Goal: Transaction & Acquisition: Purchase product/service

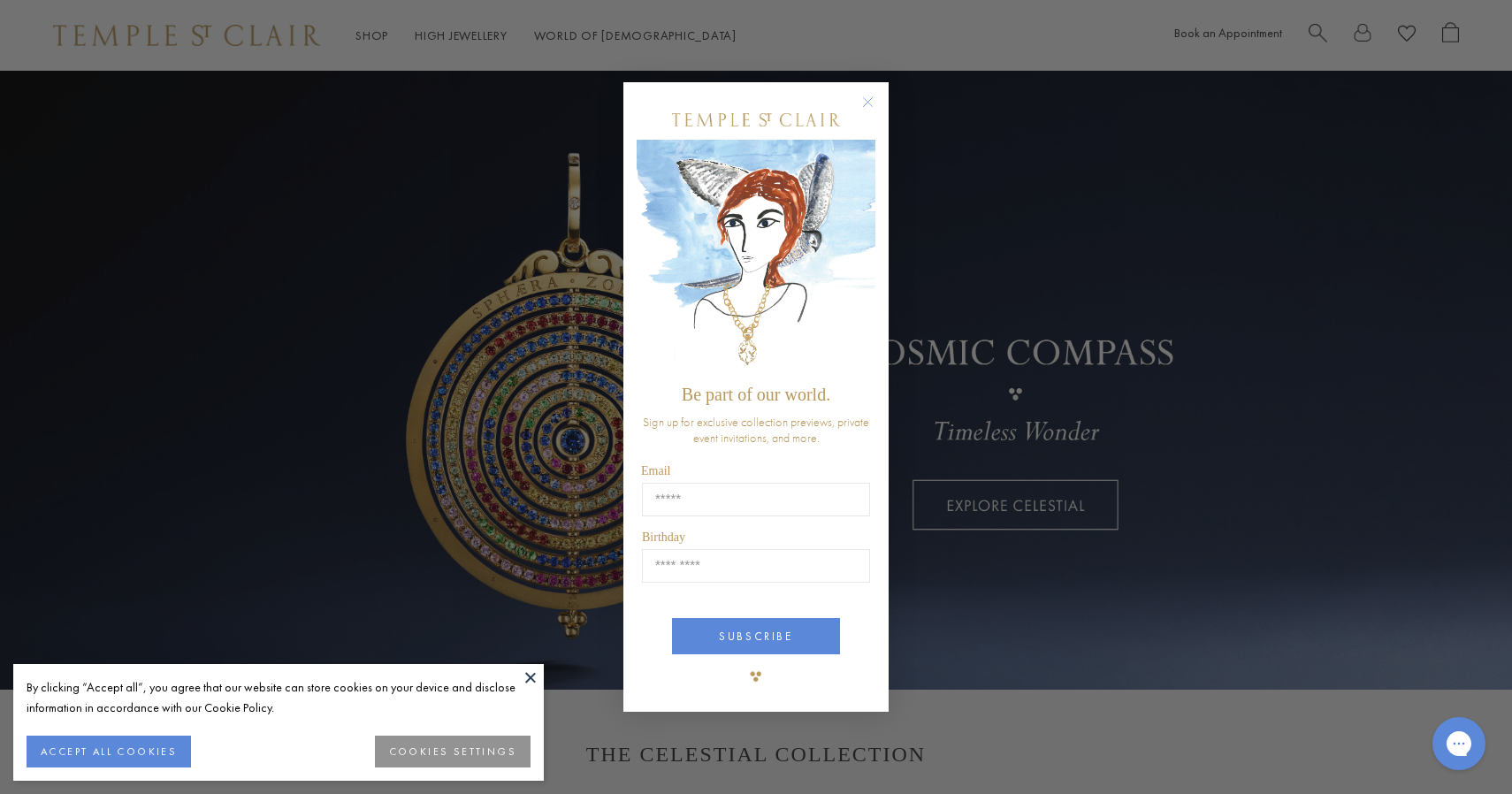
click at [863, 100] on circle "Close dialog" at bounding box center [868, 103] width 21 height 21
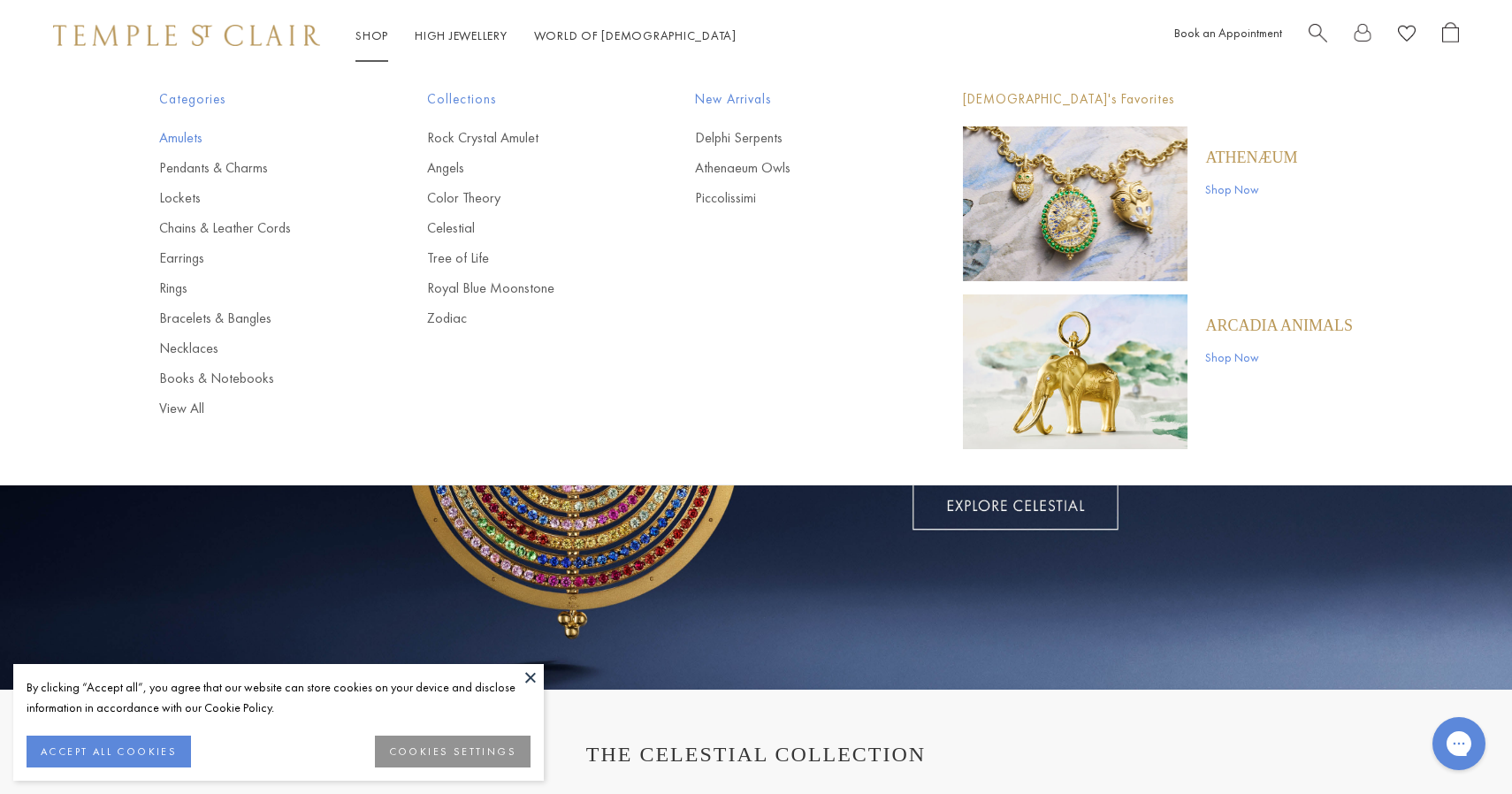
click at [188, 137] on link "Amulets" at bounding box center [258, 137] width 198 height 19
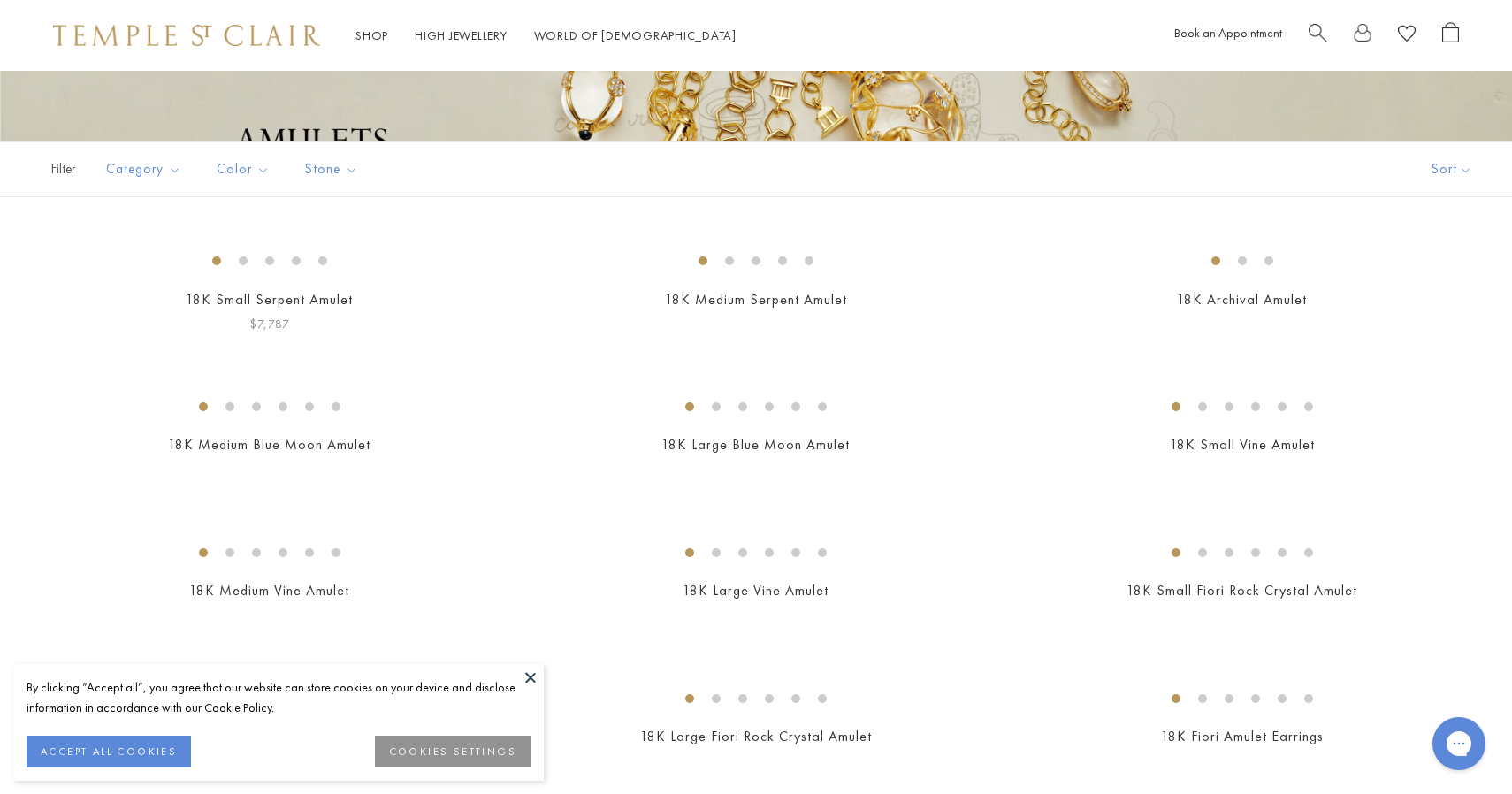
scroll to position [157, 0]
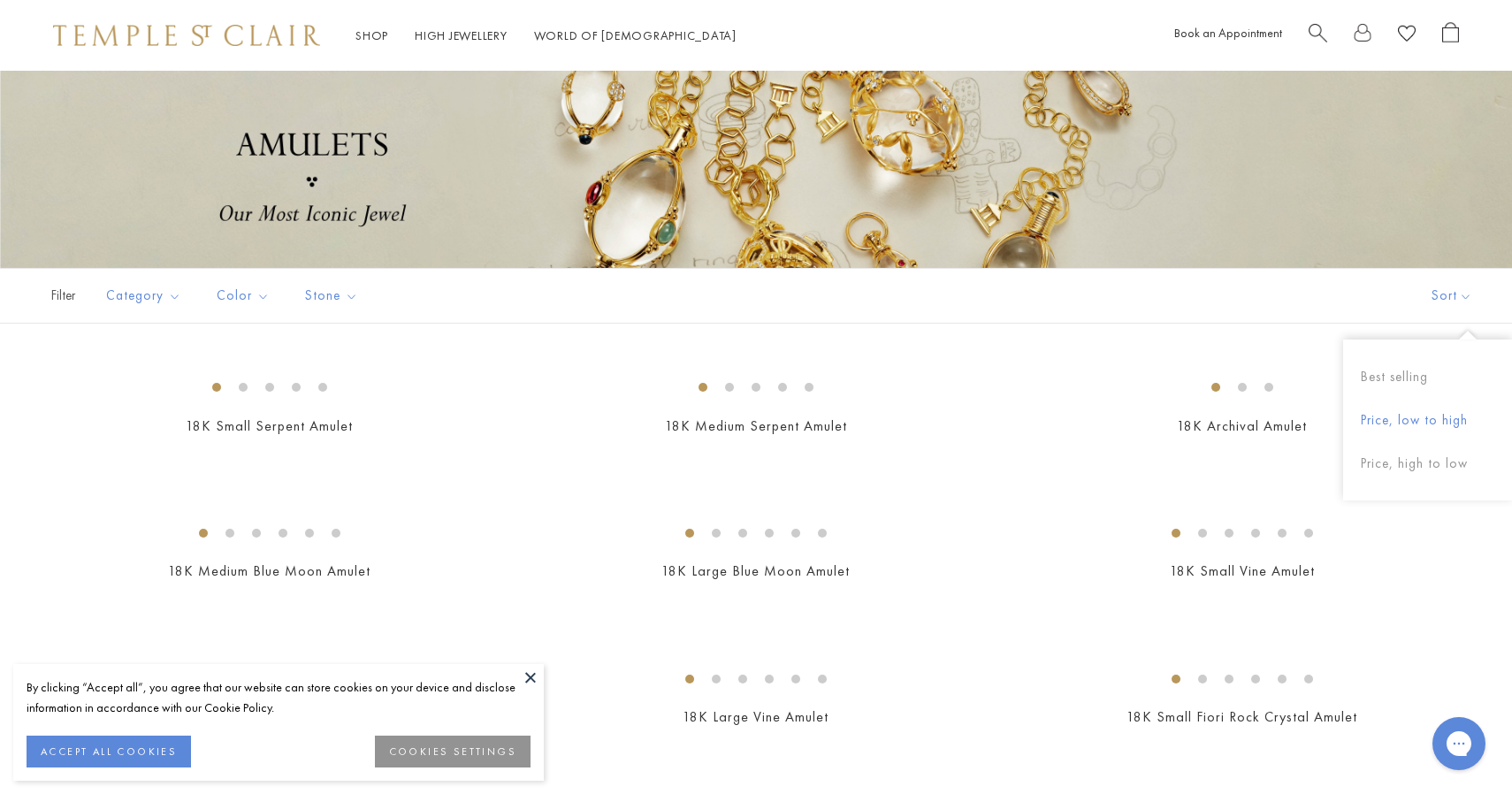
click at [1421, 415] on button "Price, low to high" at bounding box center [1427, 420] width 169 height 44
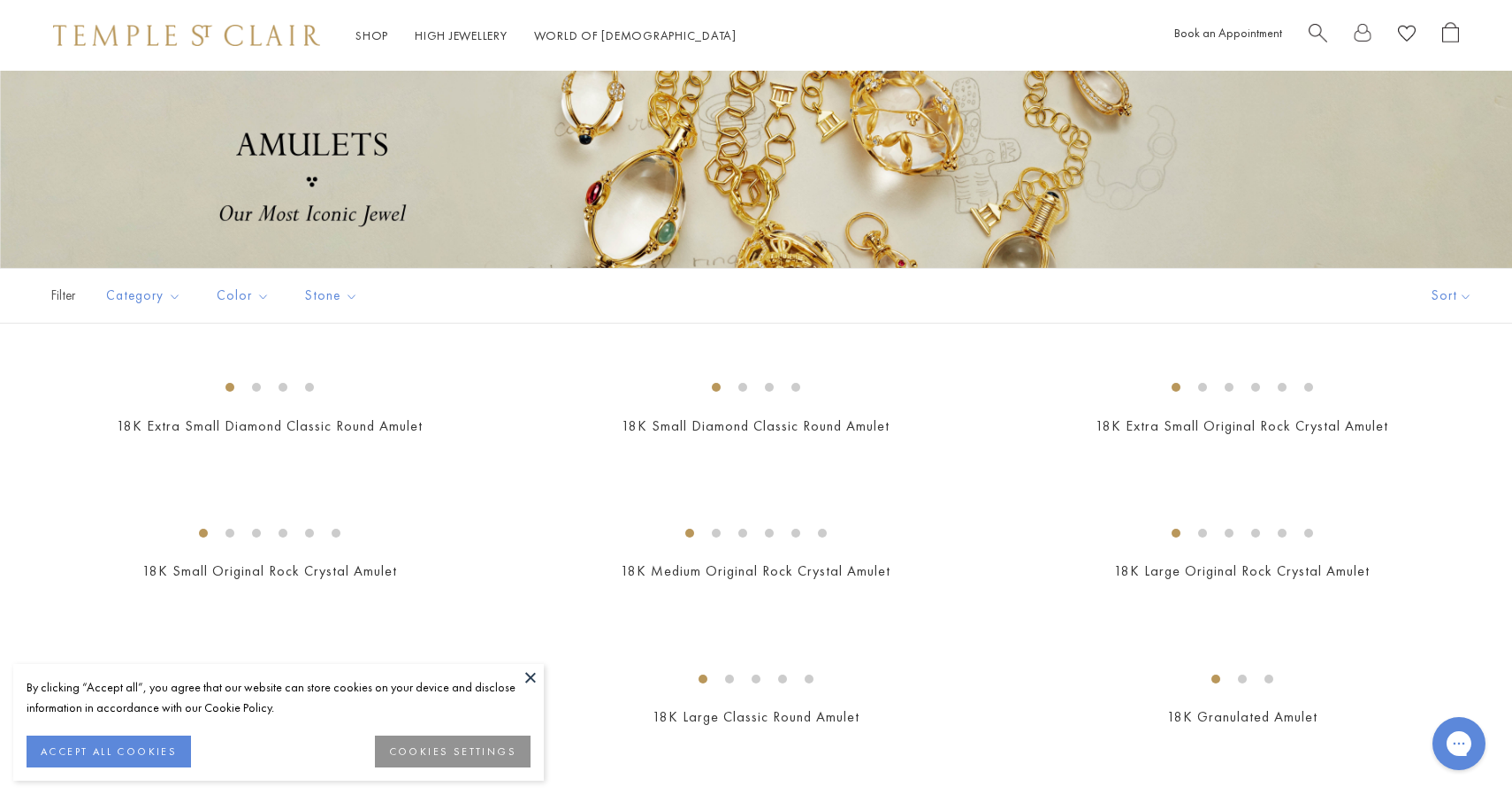
click at [526, 673] on button at bounding box center [530, 676] width 26 height 26
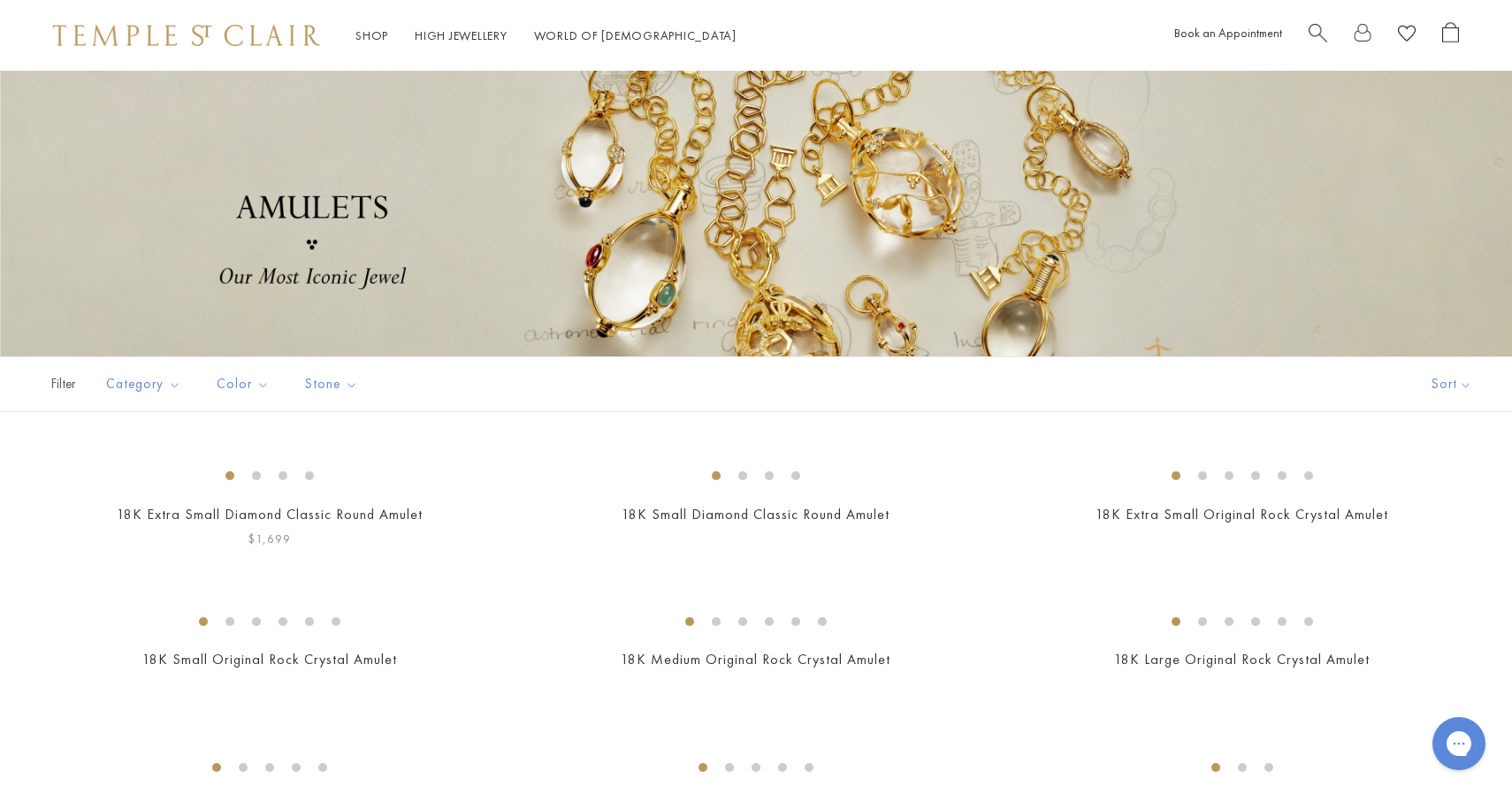
scroll to position [6, 0]
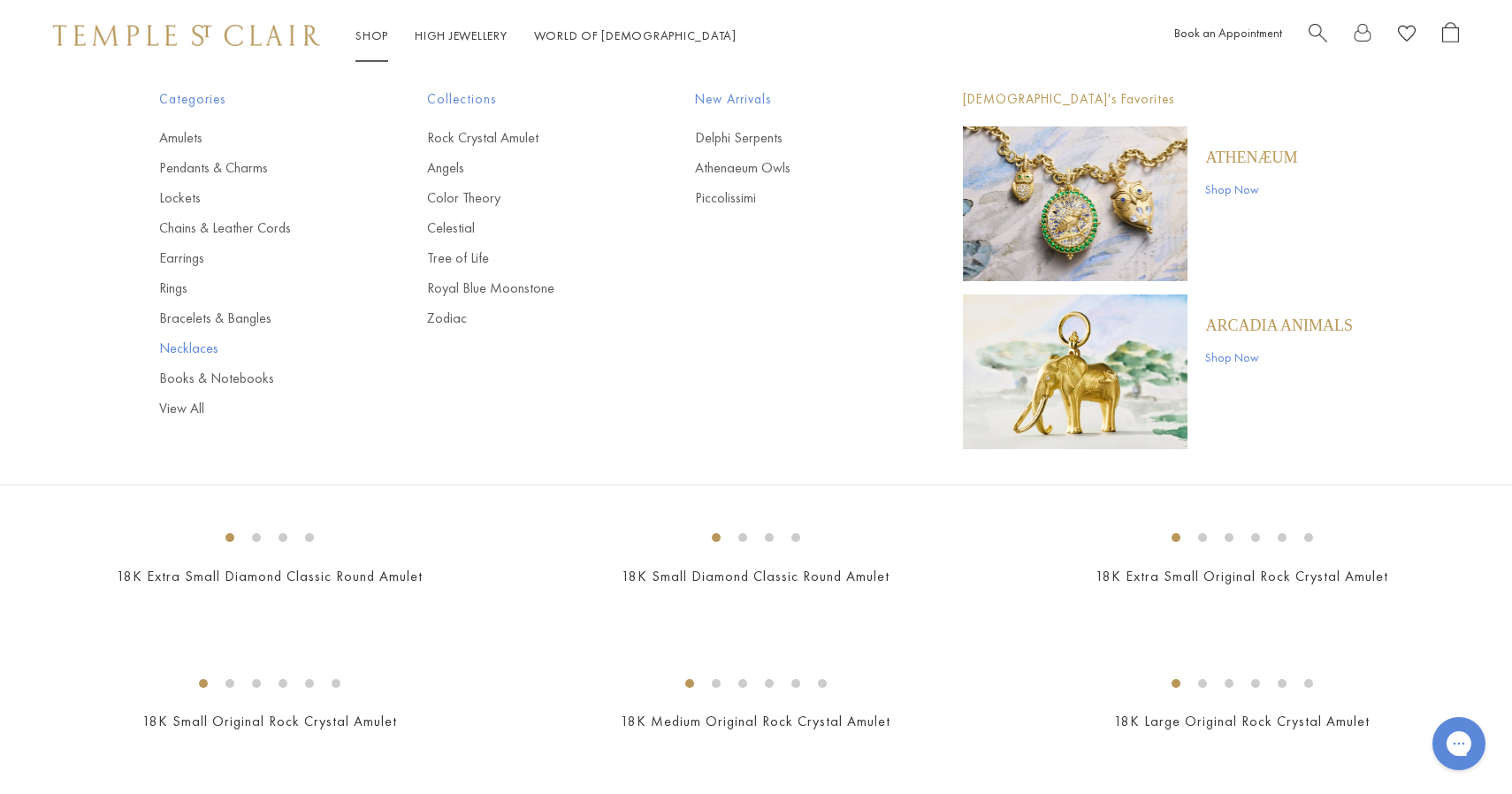
click at [198, 355] on link "Necklaces" at bounding box center [258, 349] width 198 height 19
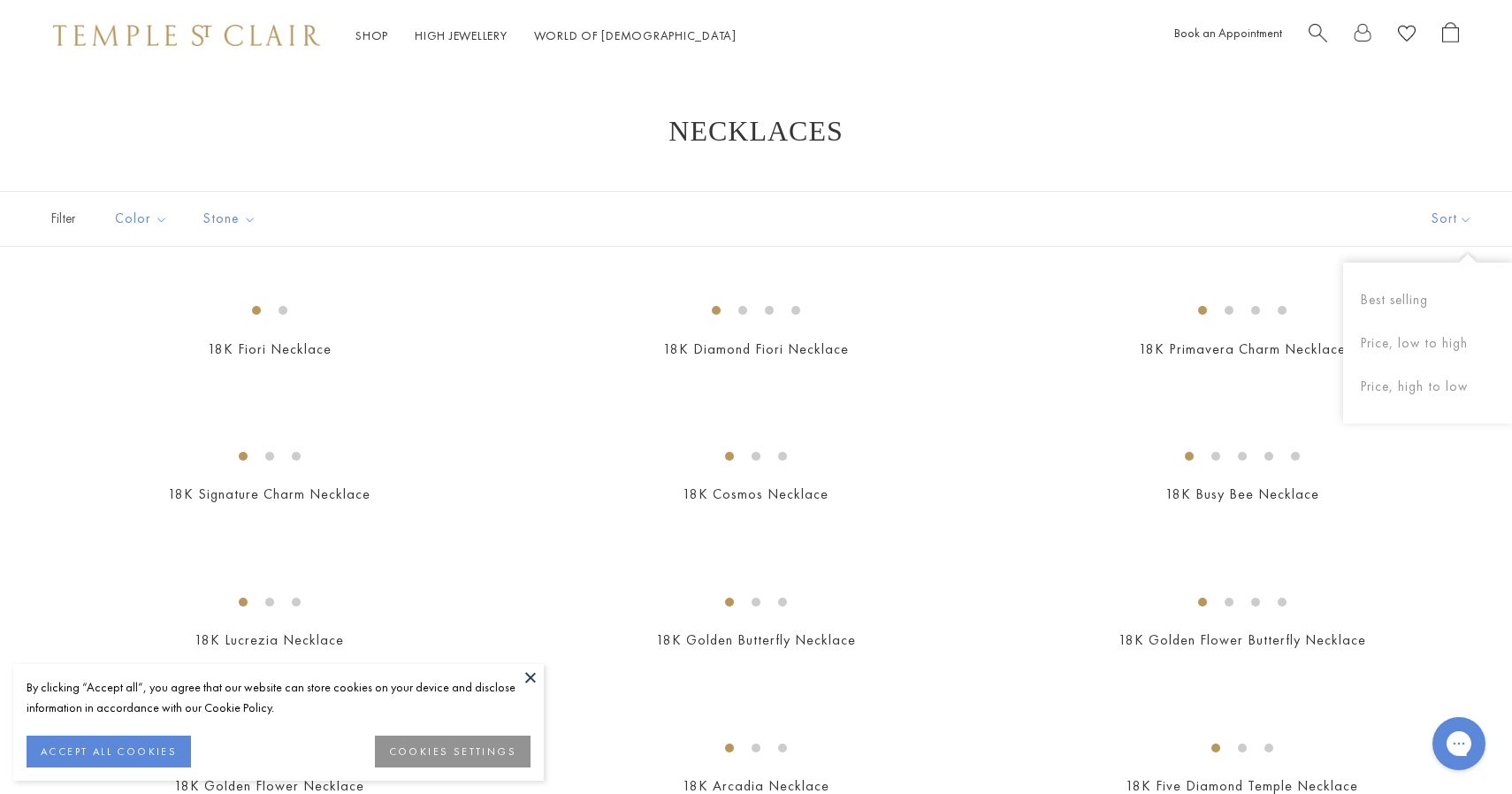
click at [1441, 222] on button "Sort" at bounding box center [1451, 219] width 120 height 54
click at [1441, 220] on button "Sort" at bounding box center [1451, 219] width 120 height 54
click at [1408, 340] on button "Price, low to high" at bounding box center [1427, 343] width 169 height 44
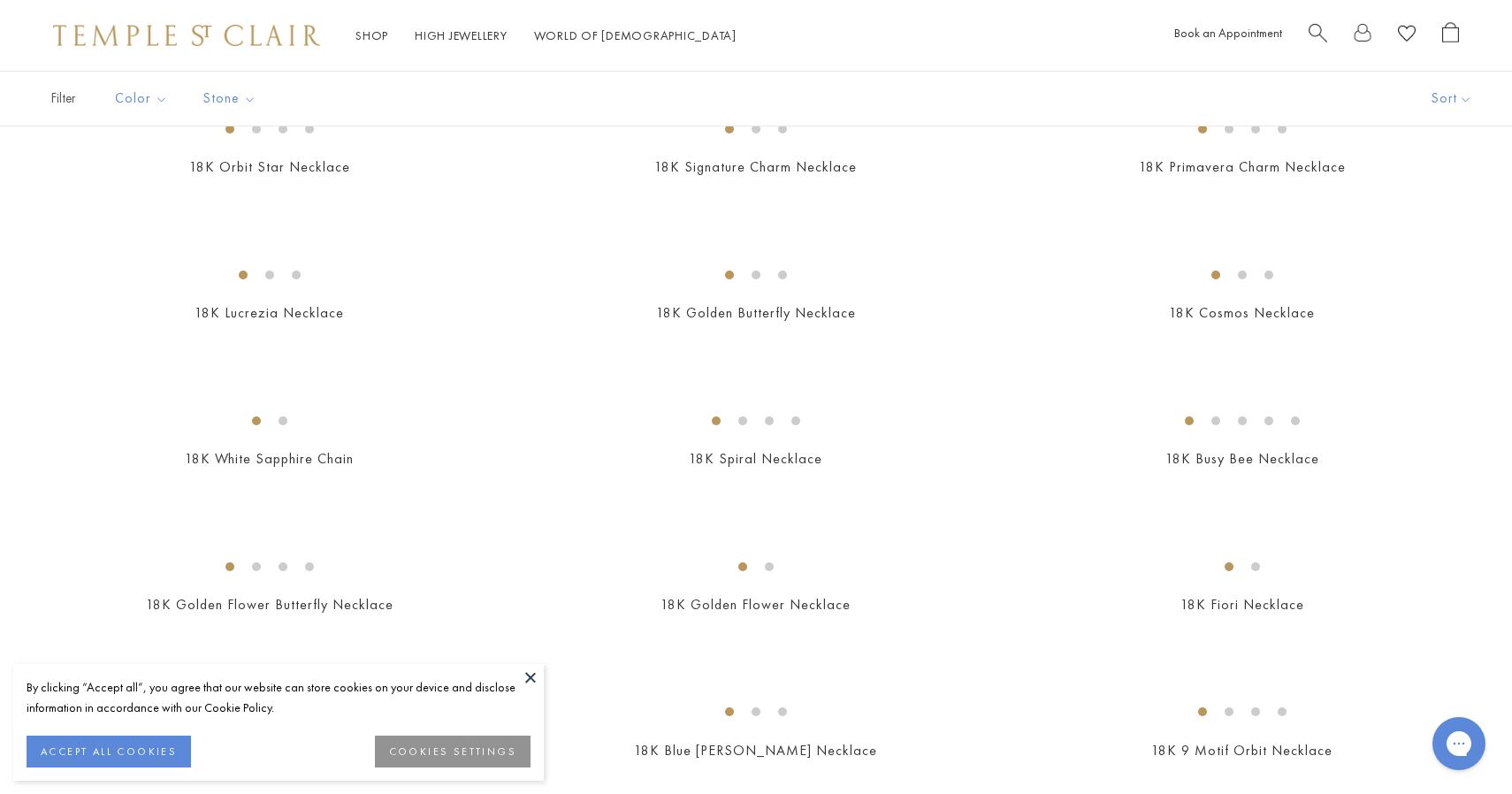
scroll to position [396, 0]
